Goal: Task Accomplishment & Management: Complete application form

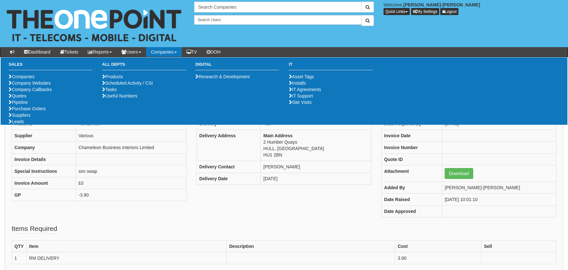
drag, startPoint x: 194, startPoint y: 238, endPoint x: 200, endPoint y: 223, distance: 16.2
click at [194, 238] on fieldset "Items Required QTY Item Description Cost Sell 1 RM DELIVERY 3.90" at bounding box center [284, 247] width 545 height 47
click at [33, 111] on link "Purchase Orders" at bounding box center [27, 108] width 37 height 5
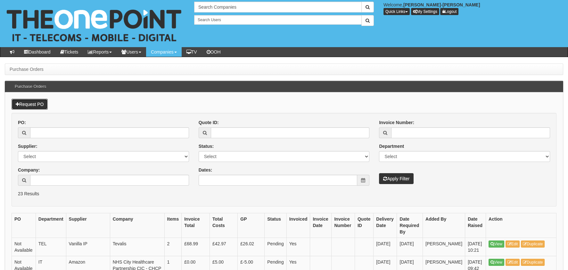
click at [40, 104] on link "Request PO" at bounding box center [30, 104] width 36 height 11
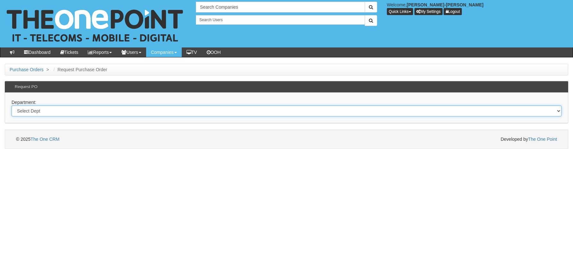
click at [45, 112] on select "Select Dept Digital Internal IT Mobiles Marketing Telecoms" at bounding box center [287, 110] width 550 height 11
select select "?pipeID=&dept=MOB"
click at [12, 105] on select "Select Dept Digital Internal IT Mobiles Marketing Telecoms" at bounding box center [287, 110] width 550 height 11
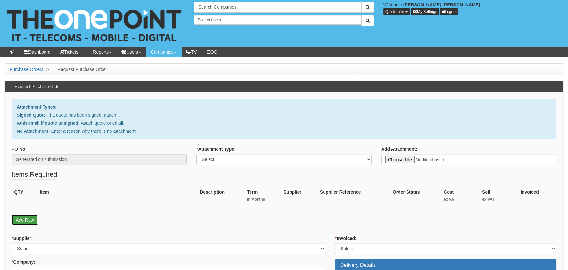
click at [26, 223] on link "Add Row" at bounding box center [25, 219] width 27 height 11
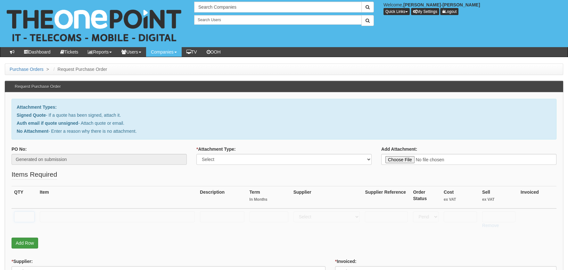
click at [27, 213] on input "text" at bounding box center [24, 216] width 20 height 11
type input "1"
click at [71, 198] on th "Item" at bounding box center [117, 197] width 160 height 22
click at [71, 220] on input "text" at bounding box center [117, 216] width 155 height 11
type input "RM DELIVERY"
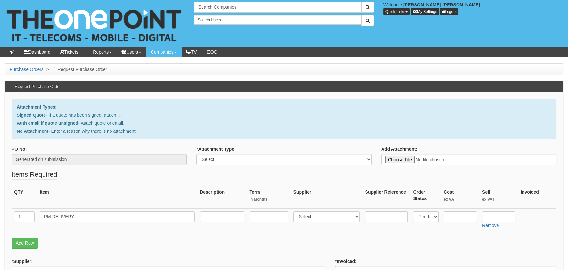
drag, startPoint x: 229, startPoint y: 167, endPoint x: 227, endPoint y: 162, distance: 4.6
click at [229, 166] on div "* Attachment Type: Select Signed Quote Auth email with quote if unsigned No Att…" at bounding box center [284, 158] width 185 height 24
click at [226, 159] on select "Select Signed Quote Auth email with quote if unsigned No Attachment" at bounding box center [283, 159] width 175 height 11
select select "Auth email if quote unsigned"
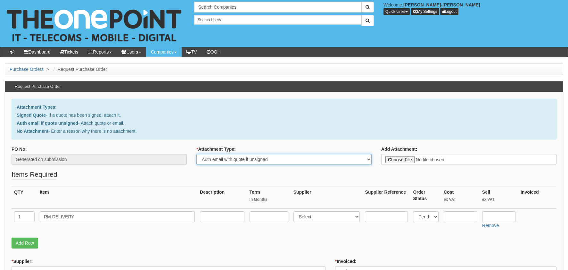
click at [196, 154] on select "Select Signed Quote Auth email with quote if unsigned No Attachment" at bounding box center [283, 159] width 175 height 11
click at [306, 181] on fieldset "Items Required QTY Item Description Term In Months Supplier Supplier Reference …" at bounding box center [284, 210] width 545 height 82
type input "C:\fakepath\Royal Mail - Postage Confirmation for WP-1114-9337-740.msg"
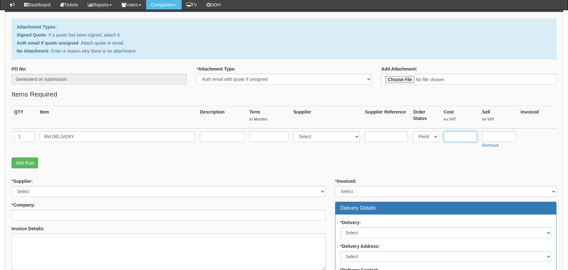
click at [460, 134] on input "text" at bounding box center [460, 136] width 33 height 11
type input "16.30"
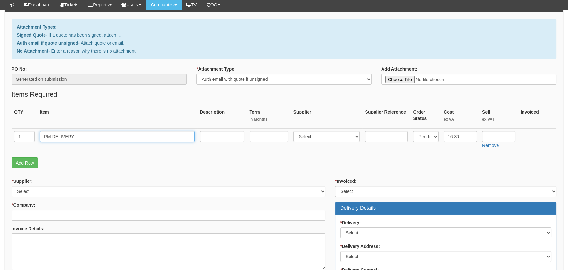
click at [101, 139] on input "RM DELIVERY" at bounding box center [117, 136] width 155 height 11
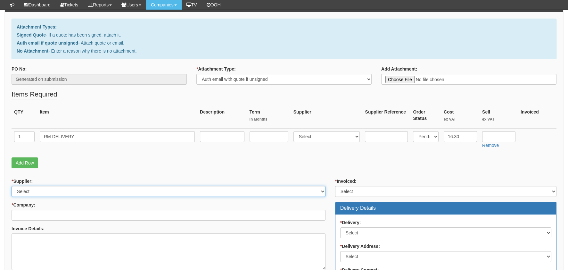
click at [55, 191] on select "Select 123 REG.co.uk 1Password 3 4Gon AA Jones Electric Ltd Abzorb Access Group…" at bounding box center [169, 191] width 314 height 11
select select "124"
click at [12, 186] on select "Select 123 REG.co.uk 1Password 3 4Gon AA Jones Electric Ltd Abzorb Access Group…" at bounding box center [169, 191] width 314 height 11
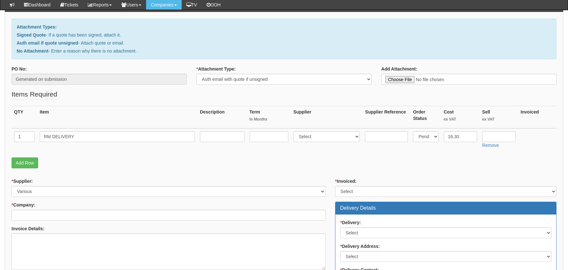
drag, startPoint x: 93, startPoint y: 204, endPoint x: 92, endPoint y: 208, distance: 3.3
click at [92, 208] on div "* Company:" at bounding box center [169, 210] width 314 height 19
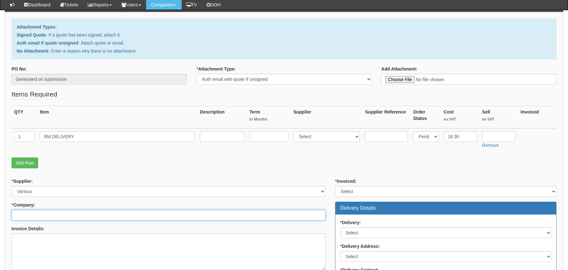
click at [86, 216] on input "* Company:" at bounding box center [169, 214] width 314 height 11
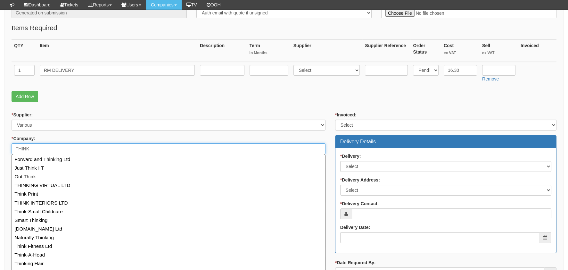
scroll to position [160, 0]
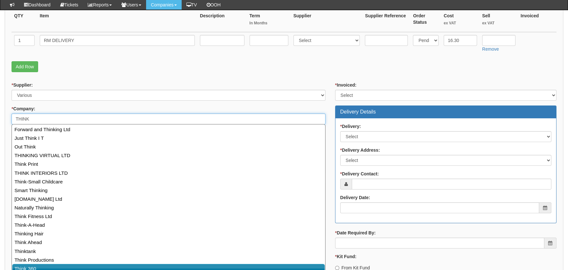
click at [37, 265] on link "Think 360" at bounding box center [168, 268] width 313 height 9
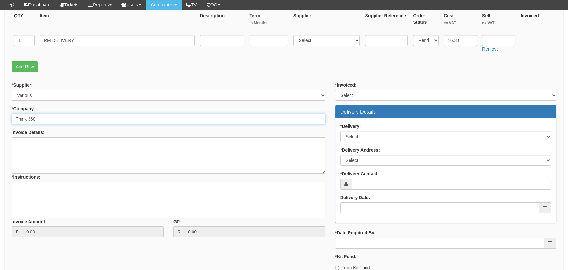
type input "Think 360"
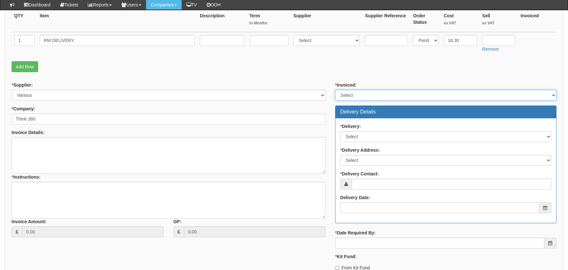
drag, startPoint x: 386, startPoint y: 94, endPoint x: 385, endPoint y: 100, distance: 6.8
click at [386, 94] on select "Select Yes No N/A STB (part of order)" at bounding box center [445, 95] width 221 height 11
select select "2"
click at [335, 90] on select "Select Yes No N/A STB (part of order)" at bounding box center [445, 95] width 221 height 11
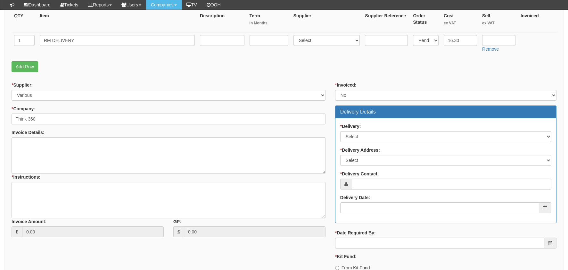
click at [374, 128] on div "* Delivery: Select No Not Applicable Yes" at bounding box center [445, 132] width 211 height 19
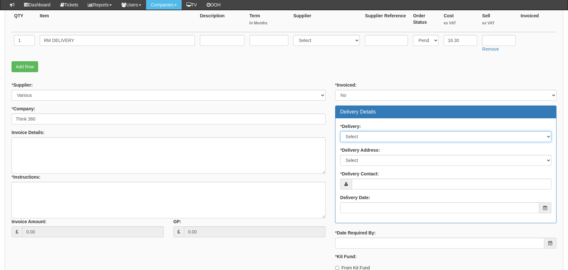
drag, startPoint x: 374, startPoint y: 136, endPoint x: 375, endPoint y: 139, distance: 3.3
click at [374, 136] on select "Select No Not Applicable Yes" at bounding box center [445, 136] width 211 height 11
select select "1"
click at [340, 131] on select "Select No Not Applicable Yes" at bounding box center [445, 136] width 211 height 11
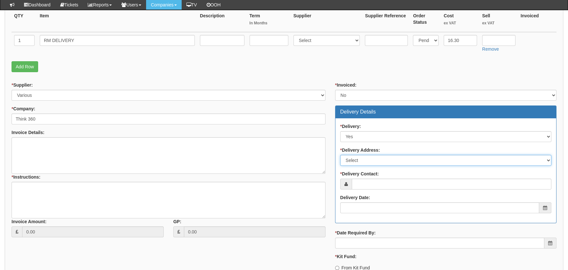
drag, startPoint x: 364, startPoint y: 157, endPoint x: 369, endPoint y: 165, distance: 9.5
click at [364, 157] on select "Select Not Applicable Main Address - HU13 0GD Other" at bounding box center [445, 160] width 211 height 11
click at [340, 155] on select "Select Not Applicable Main Address - HU13 0GD Other" at bounding box center [445, 160] width 211 height 11
drag, startPoint x: 409, startPoint y: 159, endPoint x: 345, endPoint y: 159, distance: 63.7
click at [345, 159] on select "Select Not Applicable Main Address - HU13 0GD Other" at bounding box center [445, 160] width 211 height 11
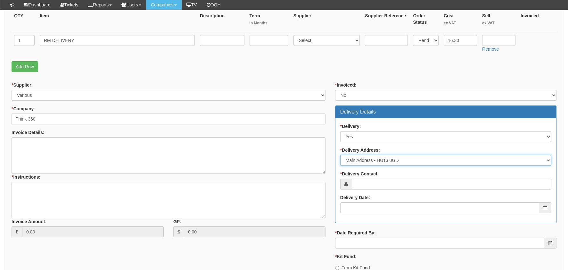
select select "other"
click at [340, 155] on select "Select Not Applicable Main Address - HU13 0GD Other" at bounding box center [445, 160] width 211 height 11
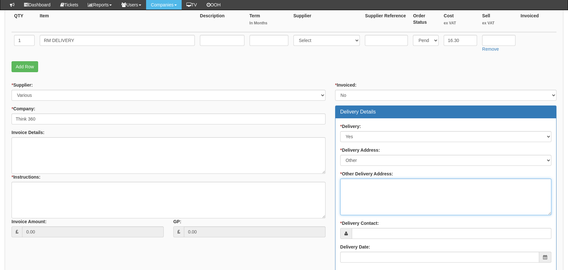
click at [362, 192] on textarea "* Other Delivery Address:" at bounding box center [445, 196] width 211 height 37
type textarea "t"
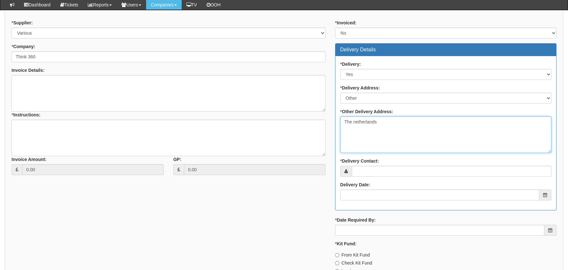
scroll to position [224, 0]
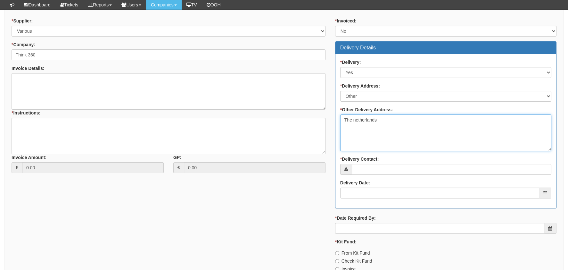
type textarea "The netherlands"
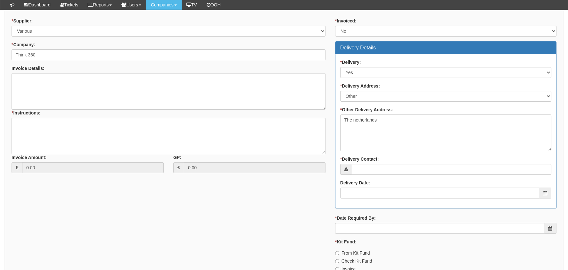
click at [379, 161] on div "* Delivery Contact:" at bounding box center [445, 165] width 211 height 19
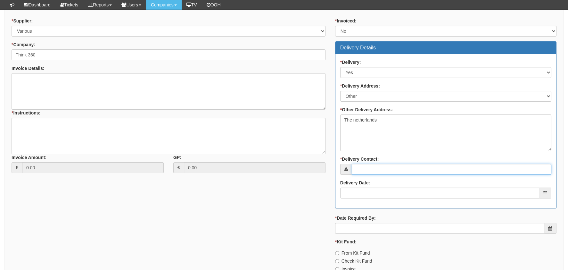
click at [379, 166] on input "* Delivery Contact:" at bounding box center [452, 169] width 200 height 11
paste input "Donna Bowman"
type input "Donna Bowman"
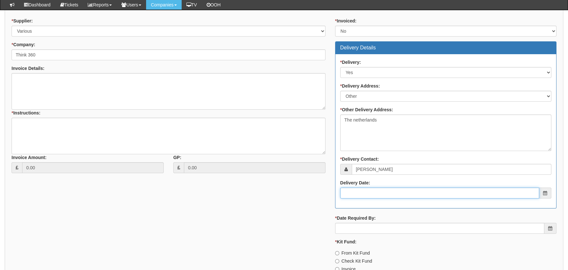
click at [377, 195] on input "Delivery Date:" at bounding box center [439, 192] width 199 height 11
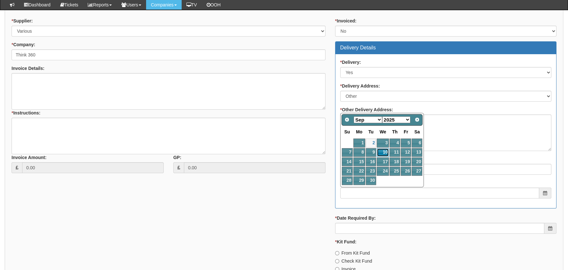
drag, startPoint x: 384, startPoint y: 149, endPoint x: 369, endPoint y: 157, distance: 17.0
click at [384, 149] on link "10" at bounding box center [383, 152] width 12 height 9
type input "2025-09-10"
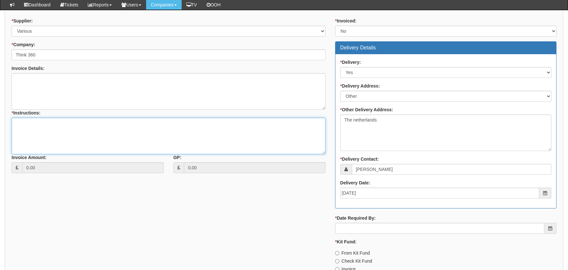
click at [115, 134] on textarea "* Instructions:" at bounding box center [169, 136] width 314 height 37
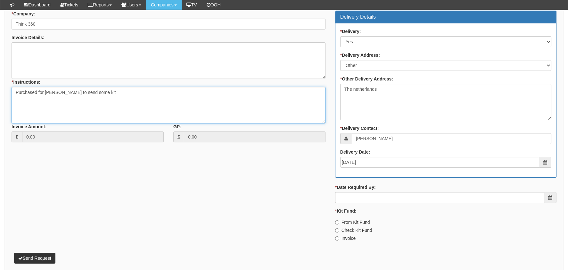
scroll to position [283, 0]
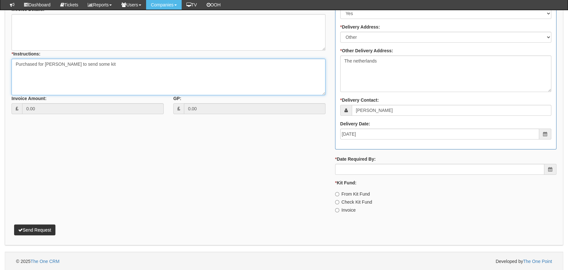
type textarea "Purchased for Tony to send some kit"
click at [368, 160] on label "* Date Required By:" at bounding box center [355, 159] width 41 height 6
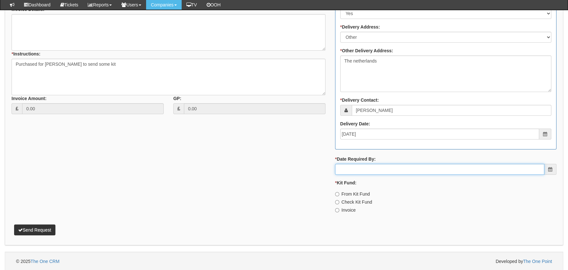
click at [368, 164] on input "* Date Required By:" at bounding box center [439, 169] width 209 height 11
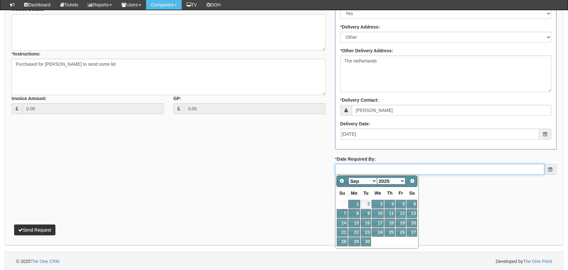
click at [369, 167] on input "* Date Required By:" at bounding box center [439, 169] width 209 height 11
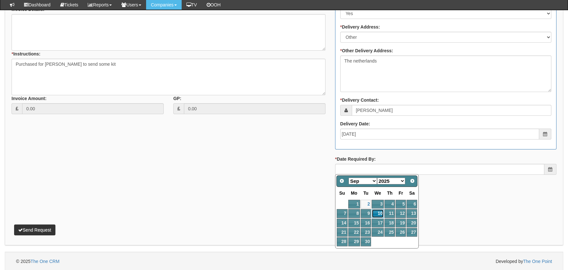
click at [381, 213] on link "10" at bounding box center [377, 213] width 12 height 9
type input "2025-09-10"
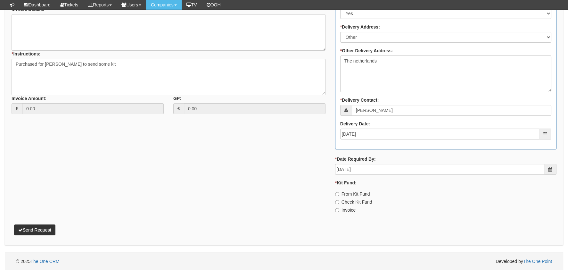
click at [352, 211] on label "Invoice" at bounding box center [345, 210] width 20 height 6
click at [339, 211] on input "Invoice" at bounding box center [337, 210] width 4 height 4
radio input "true"
click at [45, 230] on button "Send Request" at bounding box center [34, 229] width 41 height 11
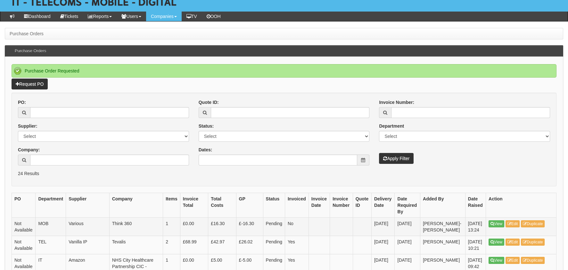
scroll to position [96, 0]
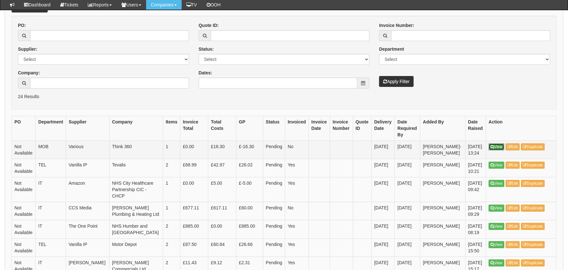
click at [494, 144] on link "View" at bounding box center [496, 146] width 16 height 7
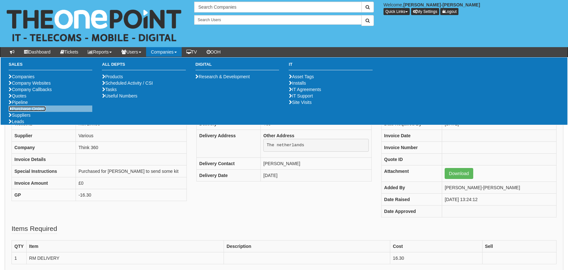
click at [14, 111] on link "Purchase Orders" at bounding box center [27, 108] width 37 height 5
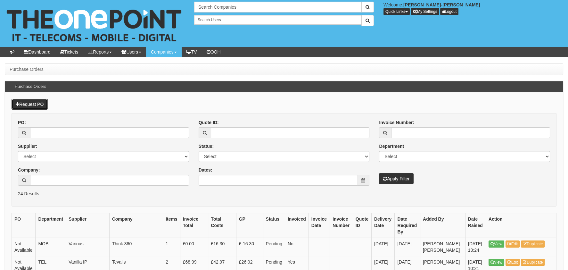
drag, startPoint x: 37, startPoint y: 107, endPoint x: 53, endPoint y: 129, distance: 26.4
click at [37, 107] on link "Request PO" at bounding box center [30, 104] width 36 height 11
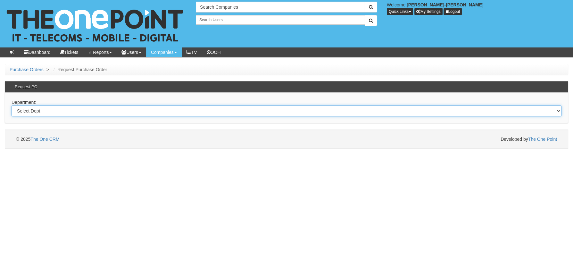
click at [44, 108] on select "Select Dept Digital Internal IT Mobiles Marketing Telecoms" at bounding box center [287, 110] width 550 height 11
select select "?pipeID=&dept=MOB"
click at [12, 105] on select "Select Dept Digital Internal IT Mobiles Marketing Telecoms" at bounding box center [287, 110] width 550 height 11
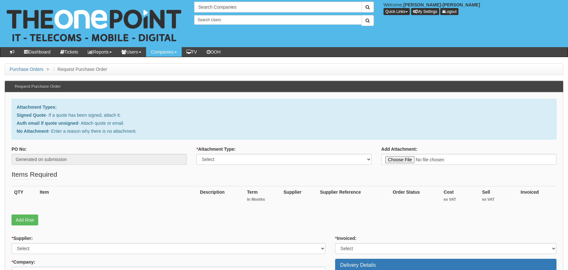
click at [30, 212] on div "QTY Item Description Term In Months Supplier Supplier Reference Order Status Co…" at bounding box center [284, 200] width 545 height 29
click at [209, 162] on select "Select Signed Quote Auth email with quote if unsigned No Attachment" at bounding box center [283, 159] width 175 height 11
select select "Auth email if quote unsigned"
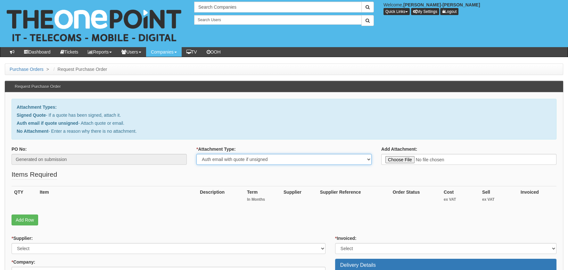
click at [196, 154] on select "Select Signed Quote Auth email with quote if unsigned No Attachment" at bounding box center [283, 159] width 175 height 11
type input "C:\fakepath\Royal Mail - Postage Confirmation for WP-1114-9337-740 (1).msg"
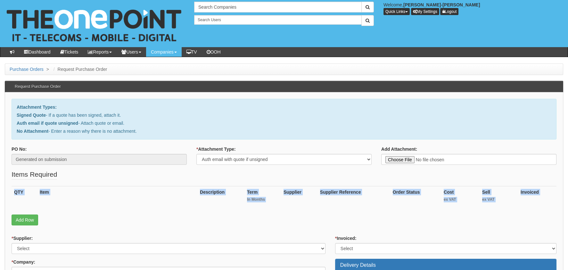
drag, startPoint x: 4, startPoint y: 217, endPoint x: 22, endPoint y: 220, distance: 18.2
click at [22, 220] on link "Add Row" at bounding box center [25, 219] width 27 height 11
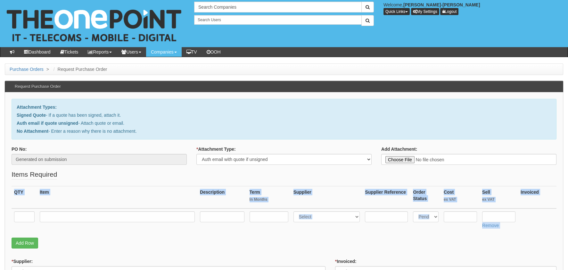
click at [20, 223] on td at bounding box center [25, 219] width 26 height 23
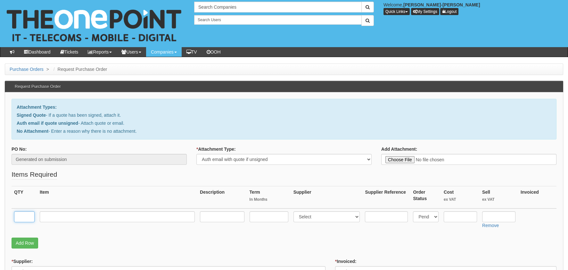
click at [27, 218] on input "text" at bounding box center [24, 216] width 20 height 11
type input "1"
click at [51, 212] on input "text" at bounding box center [117, 216] width 155 height 11
type input "RM POSTAGE"
click at [458, 216] on input "text" at bounding box center [460, 216] width 33 height 11
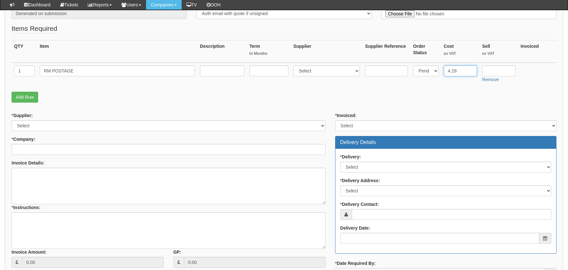
scroll to position [160, 0]
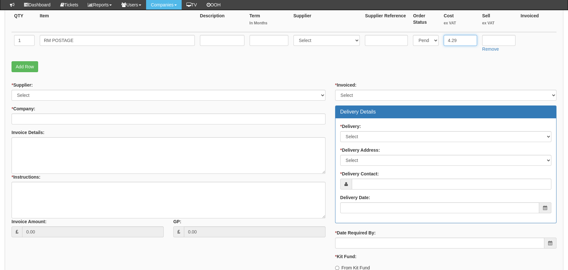
type input "4.29"
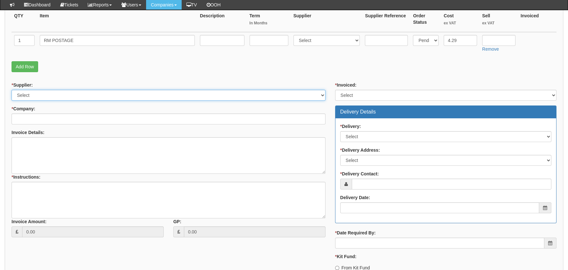
drag, startPoint x: 62, startPoint y: 90, endPoint x: 61, endPoint y: 101, distance: 10.4
click at [62, 90] on select "Select 123 REG.co.uk 1Password 3 4Gon AA Jones Electric Ltd Abzorb Access Group…" at bounding box center [169, 95] width 314 height 11
select select "72"
click at [12, 90] on select "Select 123 REG.co.uk 1Password 3 4Gon AA Jones Electric Ltd Abzorb Access Group…" at bounding box center [169, 95] width 314 height 11
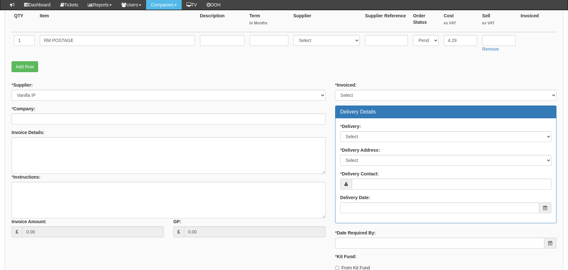
click at [40, 112] on div "* Company:" at bounding box center [169, 114] width 314 height 19
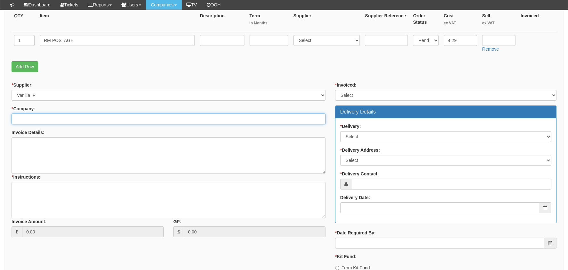
click at [47, 118] on input "* Company:" at bounding box center [169, 118] width 314 height 11
click at [48, 117] on input "LIFESKILLS" at bounding box center [169, 118] width 314 height 11
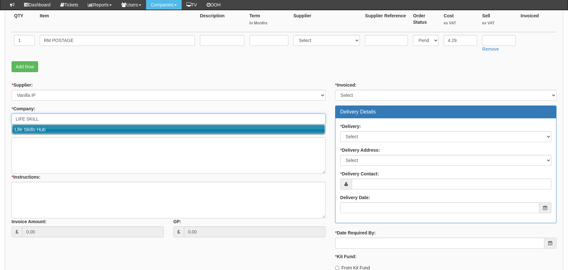
click at [50, 128] on link "Life Skills Hub" at bounding box center [168, 129] width 313 height 9
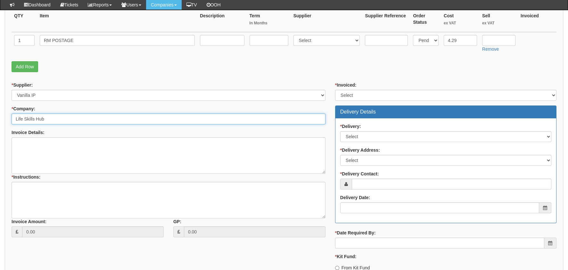
type input "Life Skills Hub"
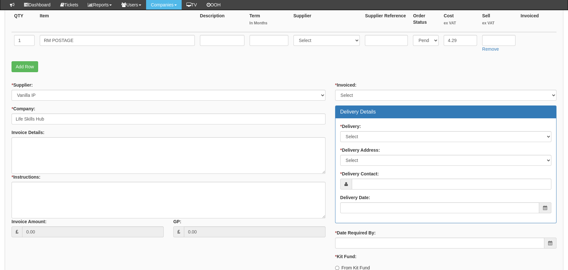
click at [376, 88] on div "* Invoiced: Select Yes No N/A STB (part of order)" at bounding box center [445, 91] width 221 height 19
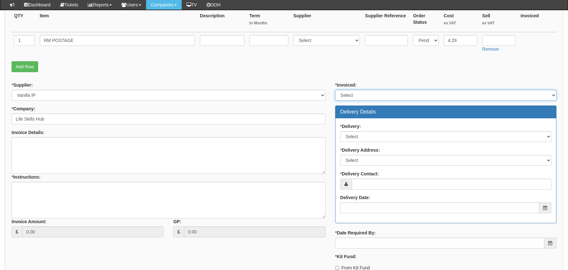
click at [370, 94] on select "Select Yes No N/A STB (part of order)" at bounding box center [445, 95] width 221 height 11
select select "2"
click at [335, 90] on select "Select Yes No N/A STB (part of order)" at bounding box center [445, 95] width 221 height 11
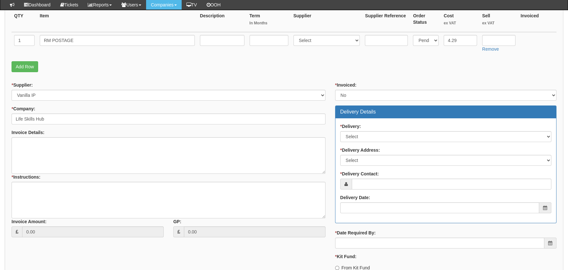
click at [370, 119] on div "* Delivery: Select No Not Applicable Yes * Delivery Address: Select Not Applica…" at bounding box center [445, 170] width 221 height 104
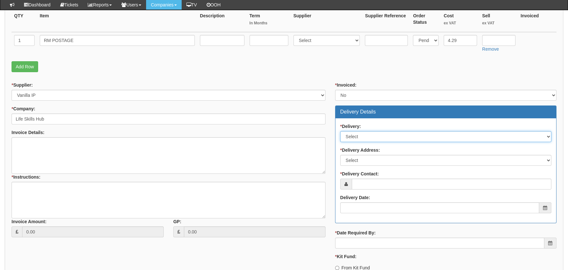
drag, startPoint x: 374, startPoint y: 132, endPoint x: 375, endPoint y: 137, distance: 5.4
click at [374, 132] on select "Select No Not Applicable Yes" at bounding box center [445, 136] width 211 height 11
select select "1"
click at [340, 131] on select "Select No Not Applicable Yes" at bounding box center [445, 136] width 211 height 11
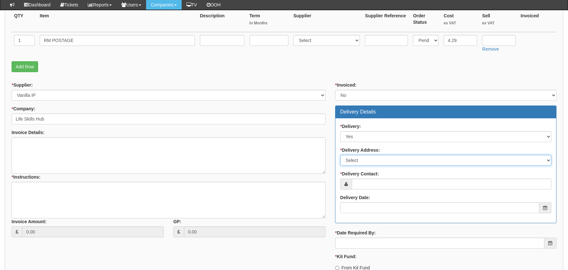
click at [388, 159] on select "Select Not Applicable Main Address - HU6 8AE Other" at bounding box center [445, 160] width 211 height 11
select select "company_main_address"
click at [340, 155] on select "Select Not Applicable Main Address - HU6 8AE Other" at bounding box center [445, 160] width 211 height 11
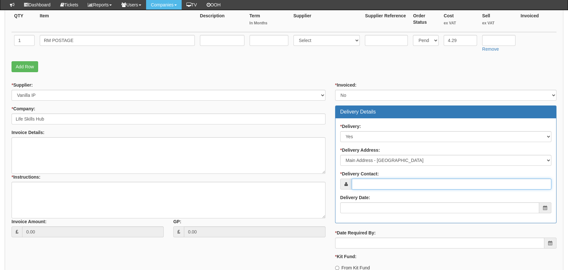
click at [369, 180] on input "* Delivery Contact:" at bounding box center [452, 183] width 200 height 11
type input "d"
type input "Donna Bowman"
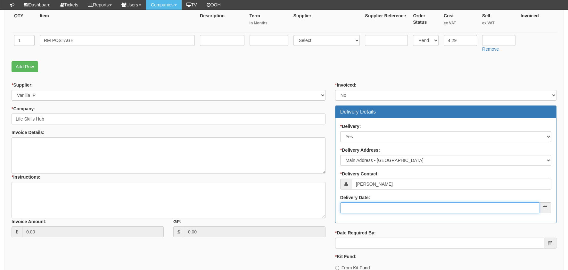
click at [393, 208] on input "Delivery Date:" at bounding box center [439, 207] width 199 height 11
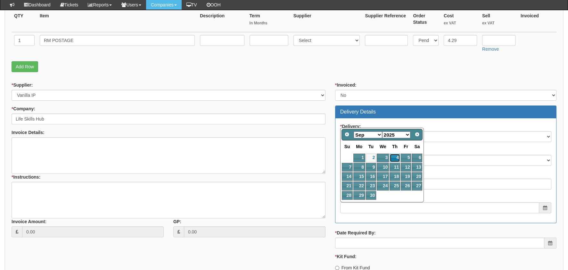
click at [395, 158] on link "4" at bounding box center [394, 157] width 11 height 9
type input "2025-09-04"
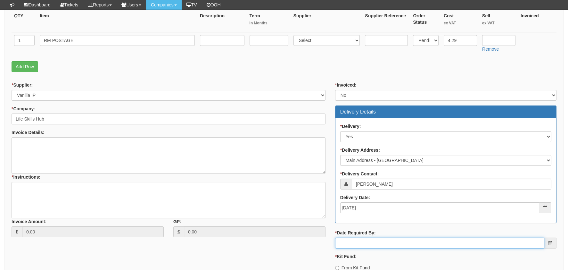
click at [382, 239] on input "* Date Required By:" at bounding box center [439, 242] width 209 height 11
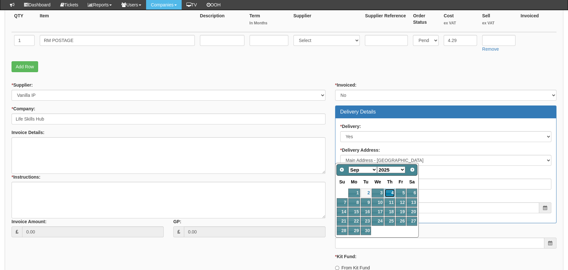
click at [389, 194] on link "4" at bounding box center [389, 192] width 11 height 9
type input "2025-09-04"
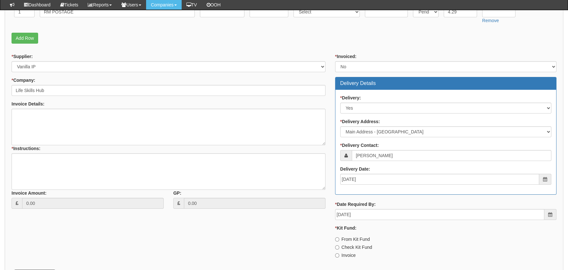
scroll to position [224, 0]
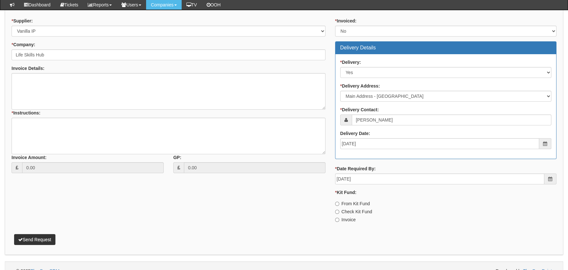
click at [350, 219] on label "Invoice" at bounding box center [345, 219] width 20 height 6
click at [339, 219] on input "Invoice" at bounding box center [337, 219] width 4 height 4
radio input "true"
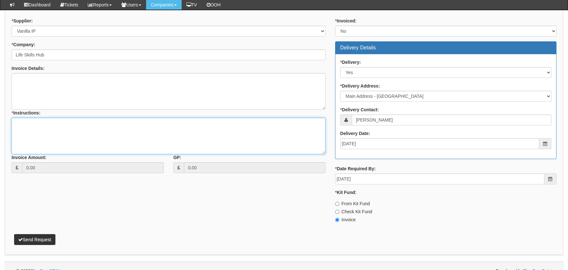
click at [171, 143] on textarea "* Instructions:" at bounding box center [169, 136] width 314 height 37
type textarea "N.A"
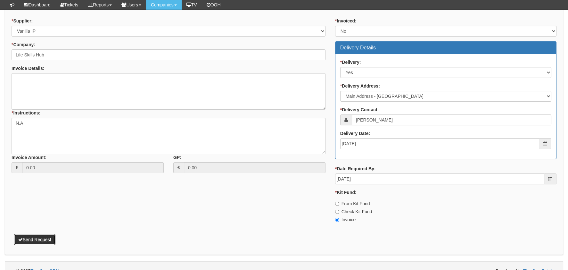
click at [41, 241] on button "Send Request" at bounding box center [34, 239] width 41 height 11
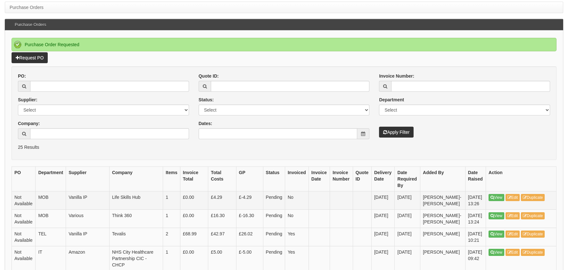
scroll to position [64, 0]
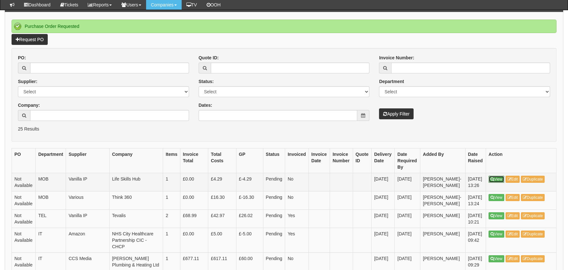
click at [496, 178] on link "View" at bounding box center [496, 178] width 16 height 7
